Goal: Task Accomplishment & Management: Complete application form

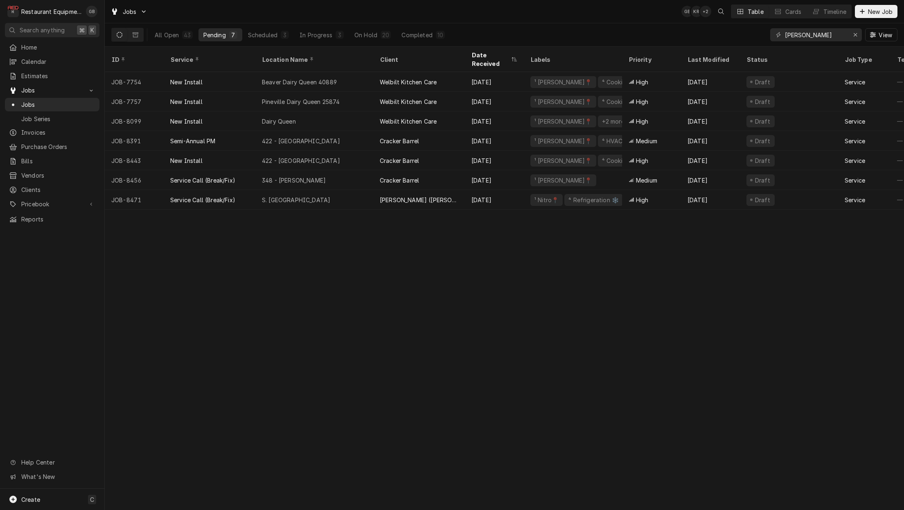
click at [263, 131] on div "422 - [GEOGRAPHIC_DATA]" at bounding box center [314, 141] width 118 height 20
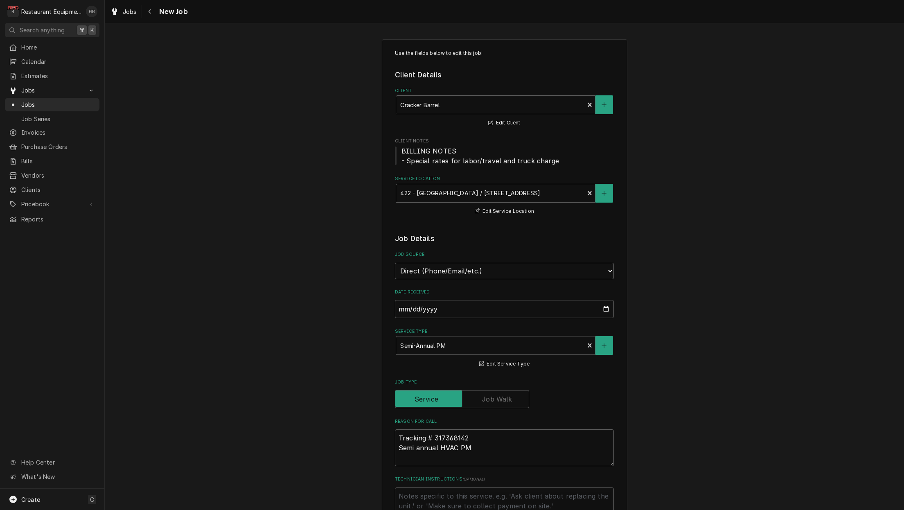
type textarea "x"
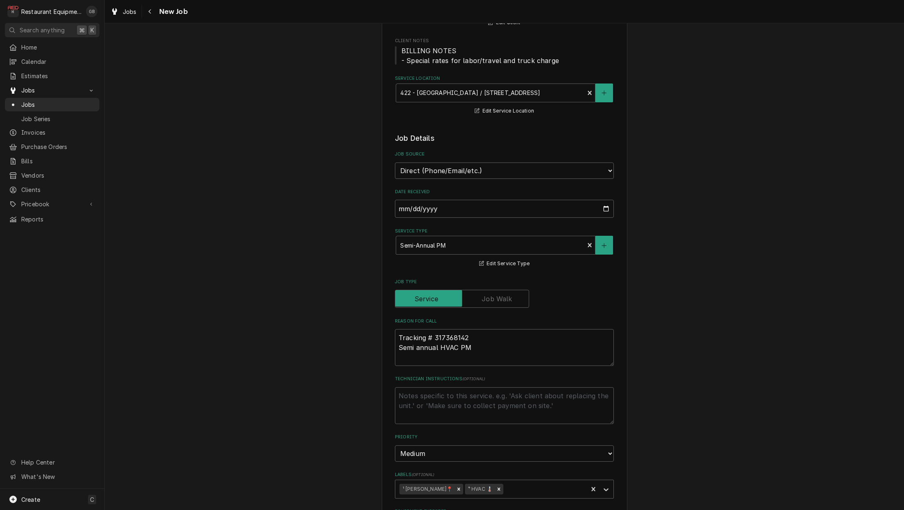
scroll to position [102, 0]
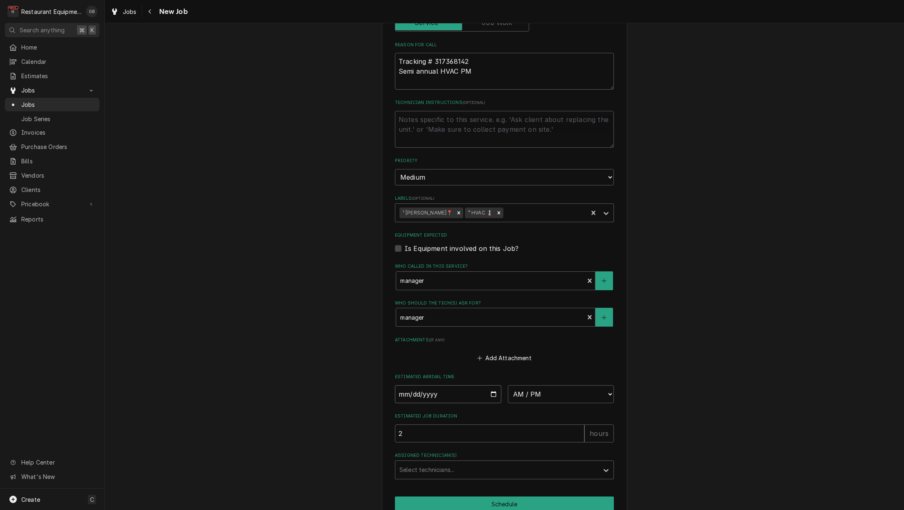
click at [411, 385] on input "Date" at bounding box center [448, 394] width 106 height 18
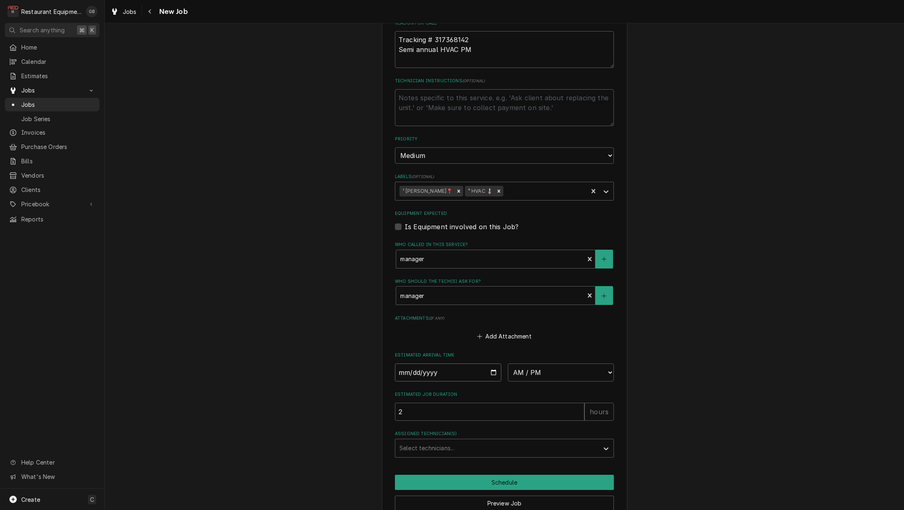
scroll to position [0, 0]
click at [430, 363] on input "Date" at bounding box center [448, 372] width 106 height 18
click at [419, 363] on input "Date" at bounding box center [448, 372] width 106 height 18
type input "2025-08-12"
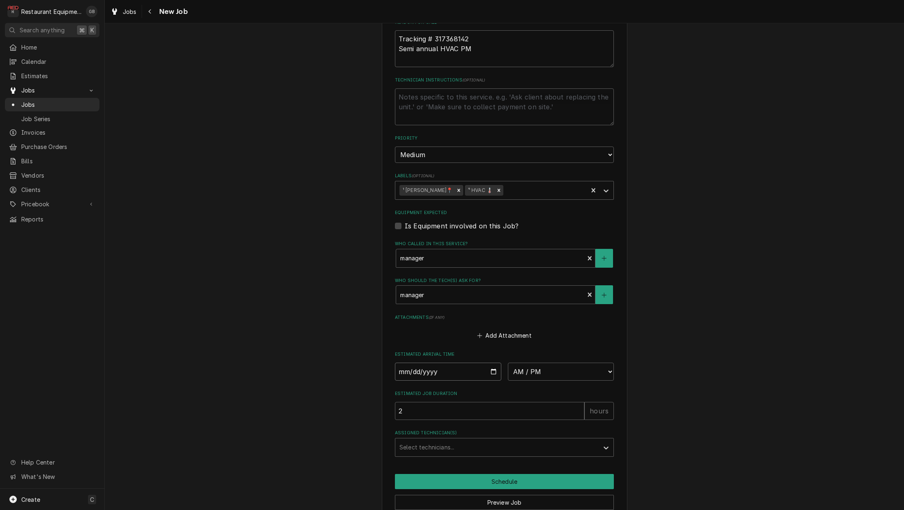
type textarea "x"
select select "08:15:00"
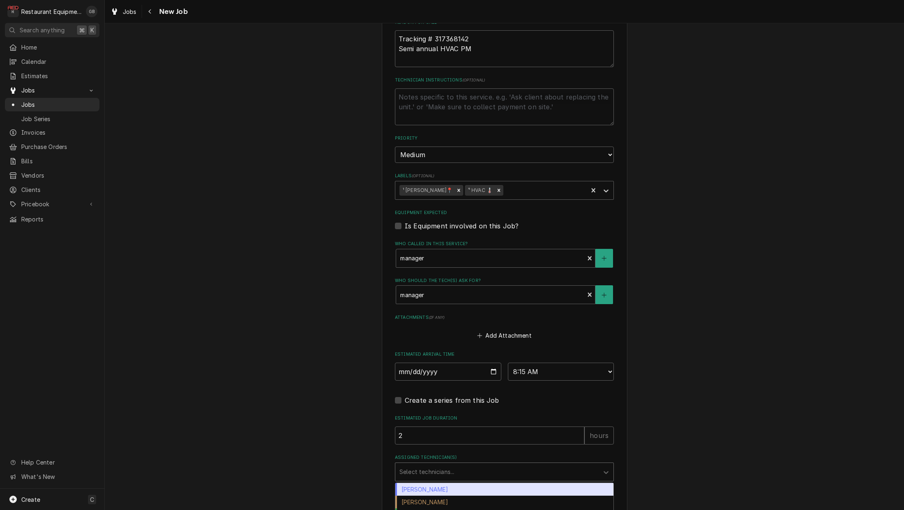
click at [433, 463] on div "Select technicians..." at bounding box center [496, 472] width 203 height 18
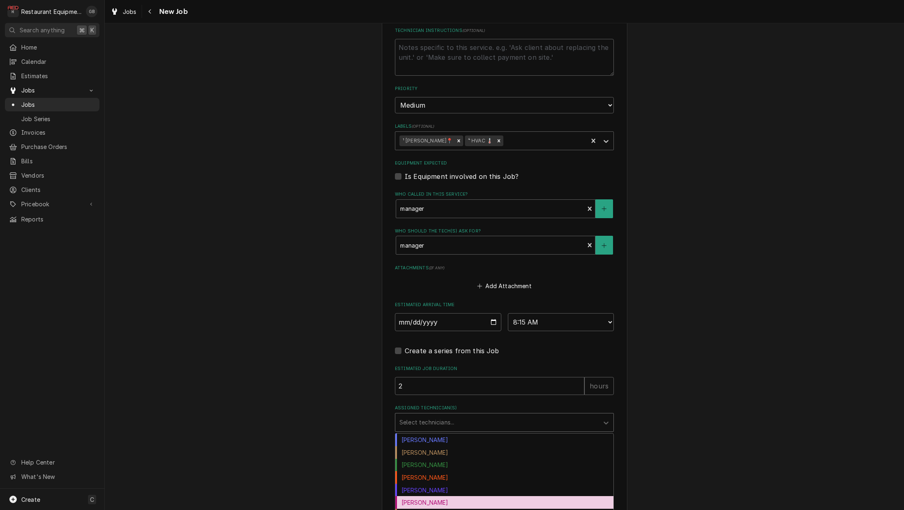
scroll to position [449, 0]
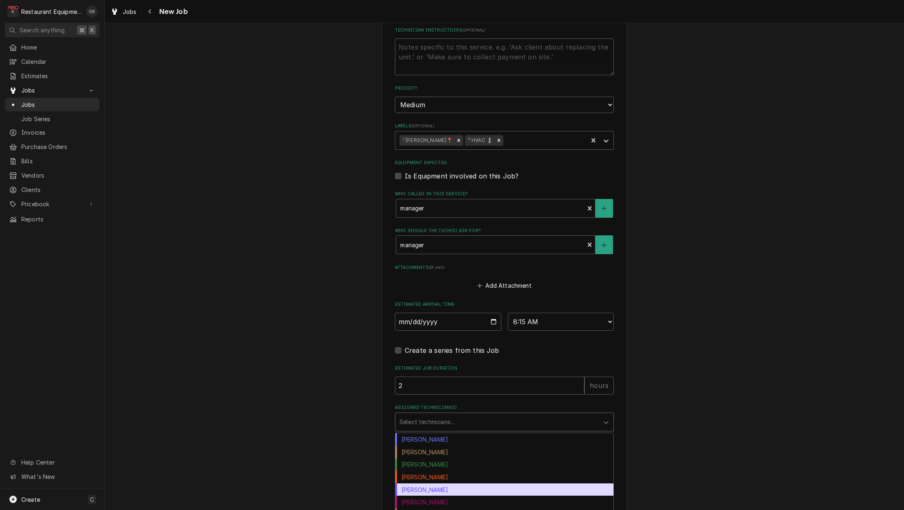
click at [418, 483] on div "Donovan Pruitt" at bounding box center [504, 489] width 218 height 13
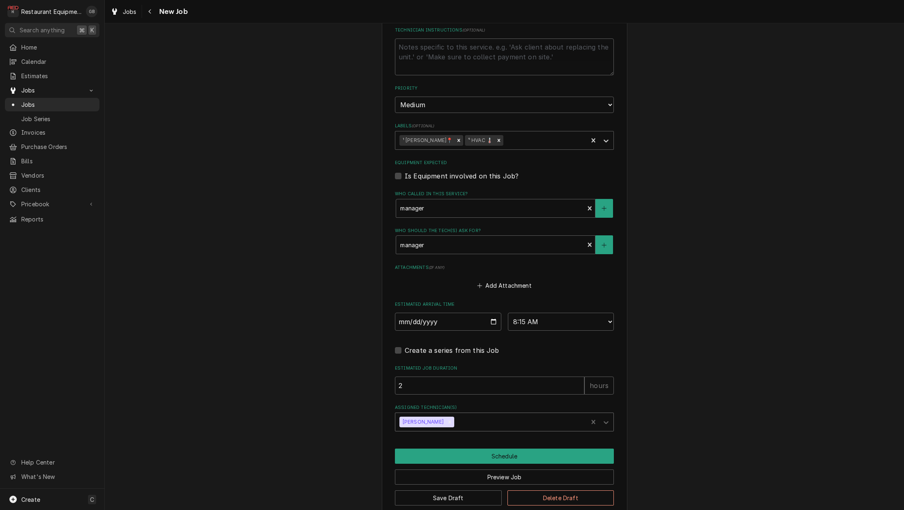
scroll to position [443, 0]
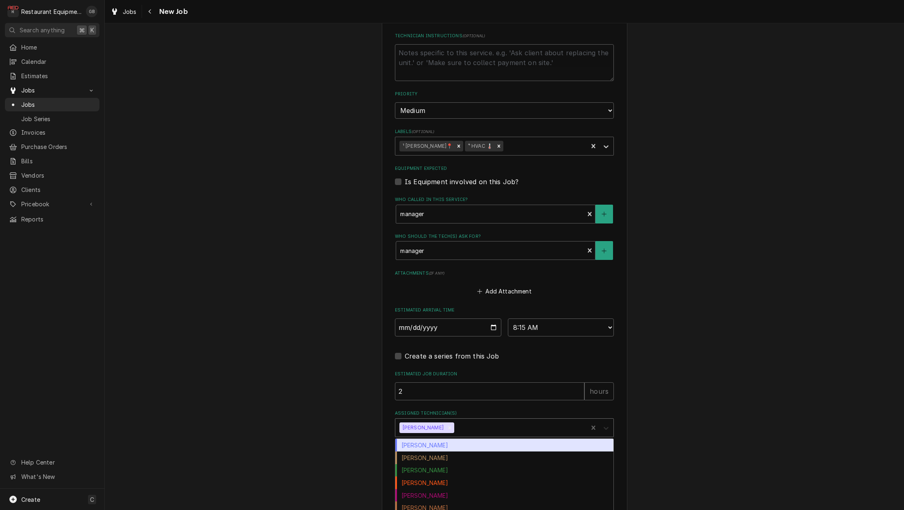
click at [607, 420] on div "Assigned Technician(s)" at bounding box center [606, 428] width 15 height 16
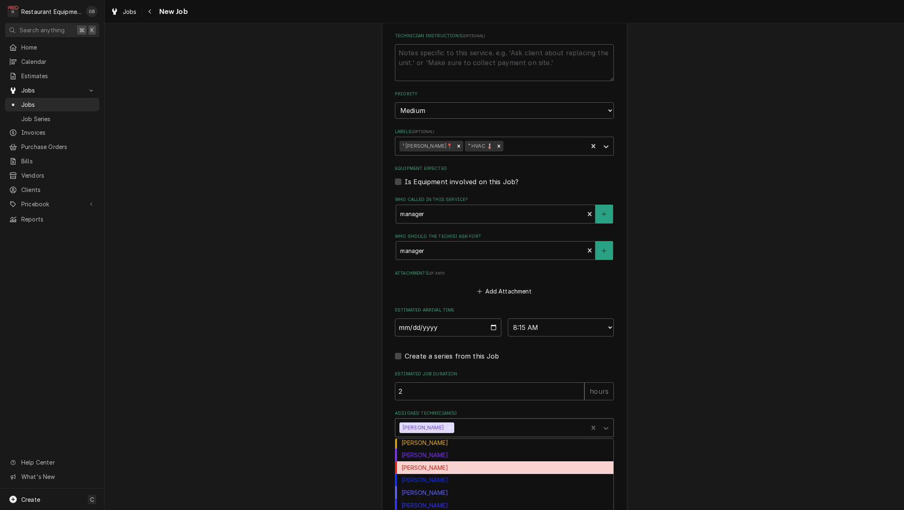
scroll to position [92, 0]
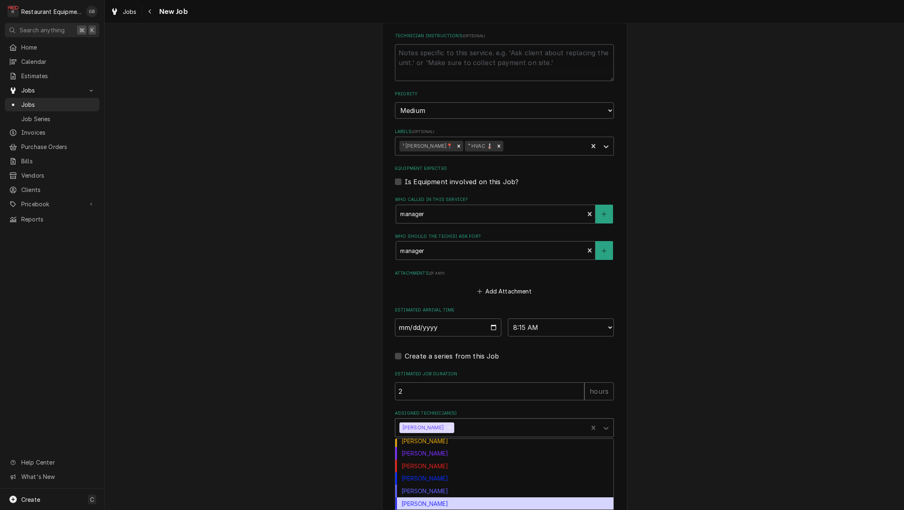
click at [440, 497] on div "Thomas Ross" at bounding box center [504, 503] width 218 height 13
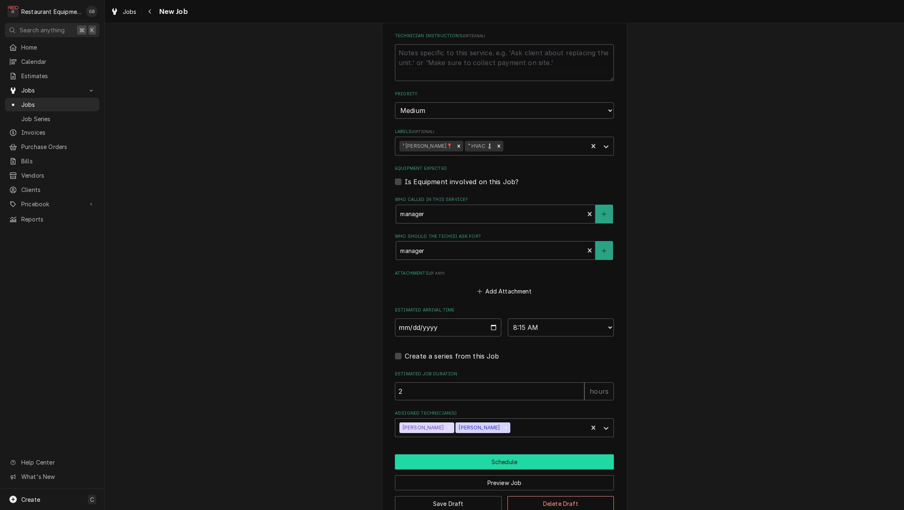
click at [503, 454] on button "Schedule" at bounding box center [504, 461] width 219 height 15
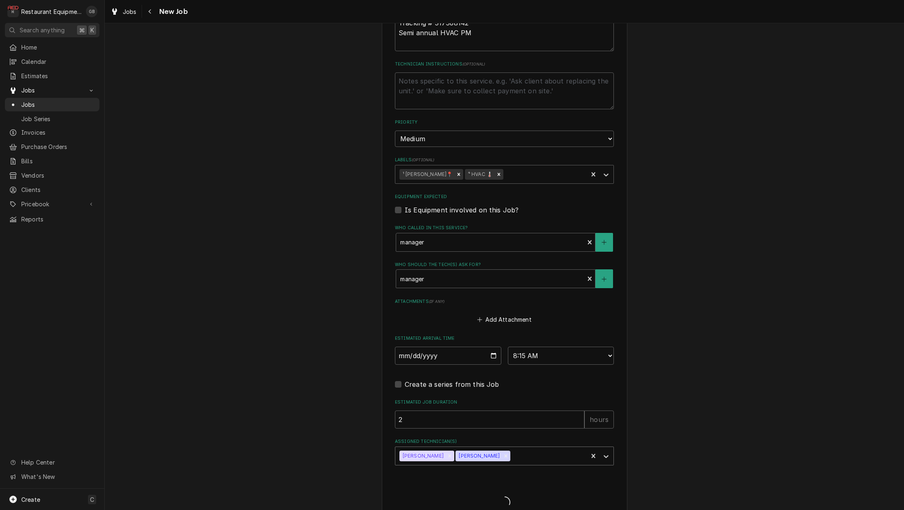
type textarea "x"
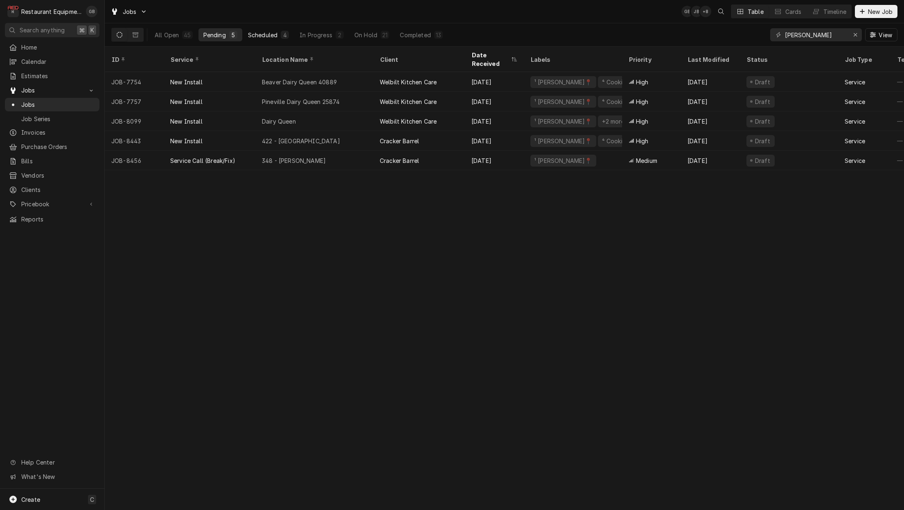
click at [271, 35] on div "Scheduled" at bounding box center [262, 35] width 29 height 9
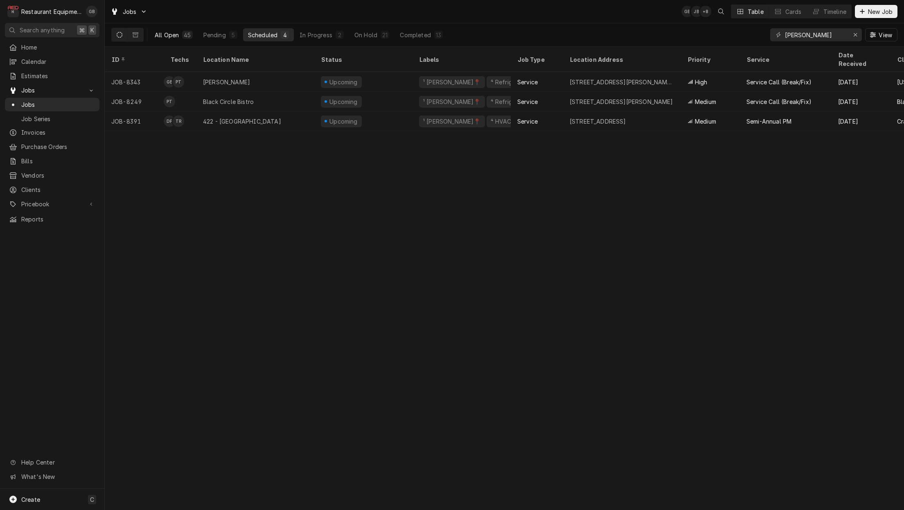
click at [168, 35] on div "All Open" at bounding box center [167, 35] width 24 height 9
